Goal: Check status: Check status

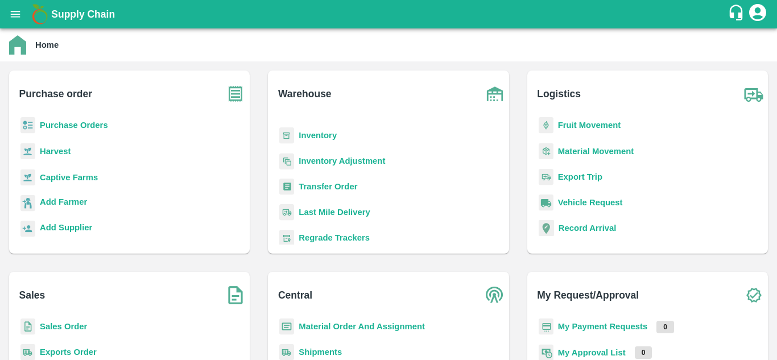
click at [69, 325] on b "Sales Order" at bounding box center [63, 326] width 47 height 9
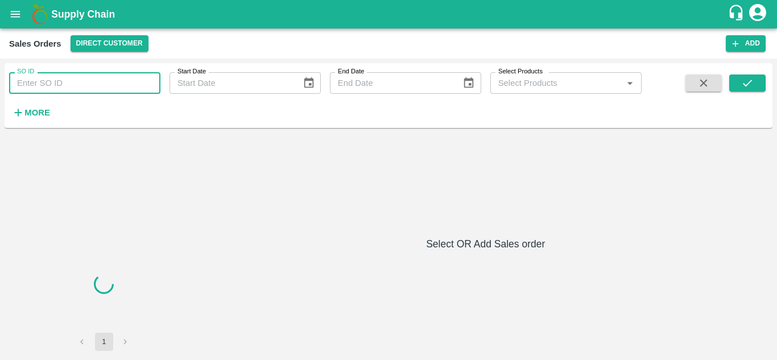
click at [50, 83] on input "SO ID" at bounding box center [84, 83] width 151 height 22
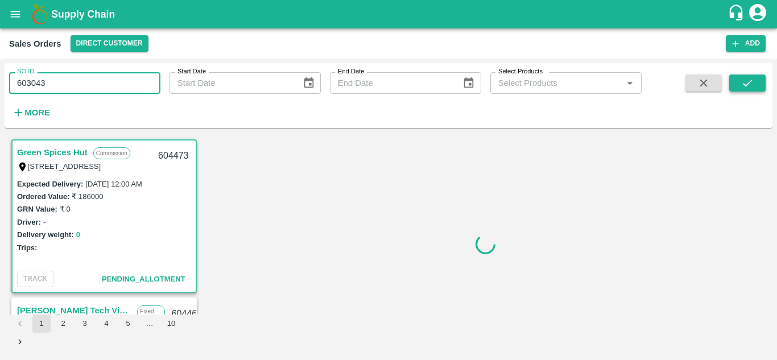
type input "603043"
click at [749, 82] on icon "submit" at bounding box center [747, 83] width 9 height 7
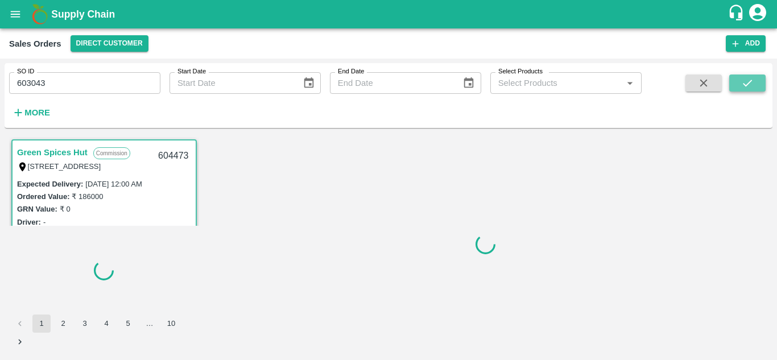
click at [749, 82] on icon "submit" at bounding box center [747, 83] width 9 height 7
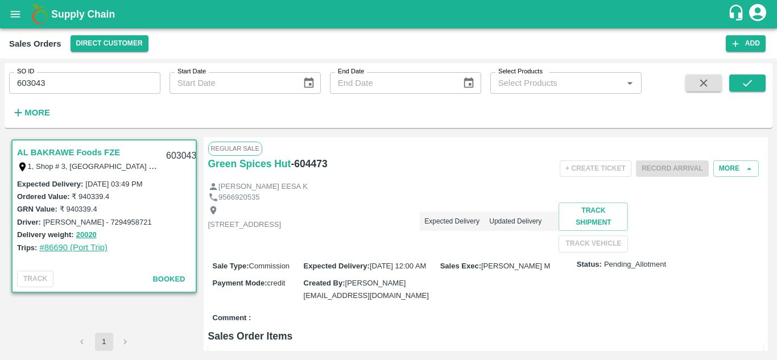
click at [64, 247] on link "#86690 (Port Trip)" at bounding box center [73, 247] width 68 height 9
